Goal: Information Seeking & Learning: Get advice/opinions

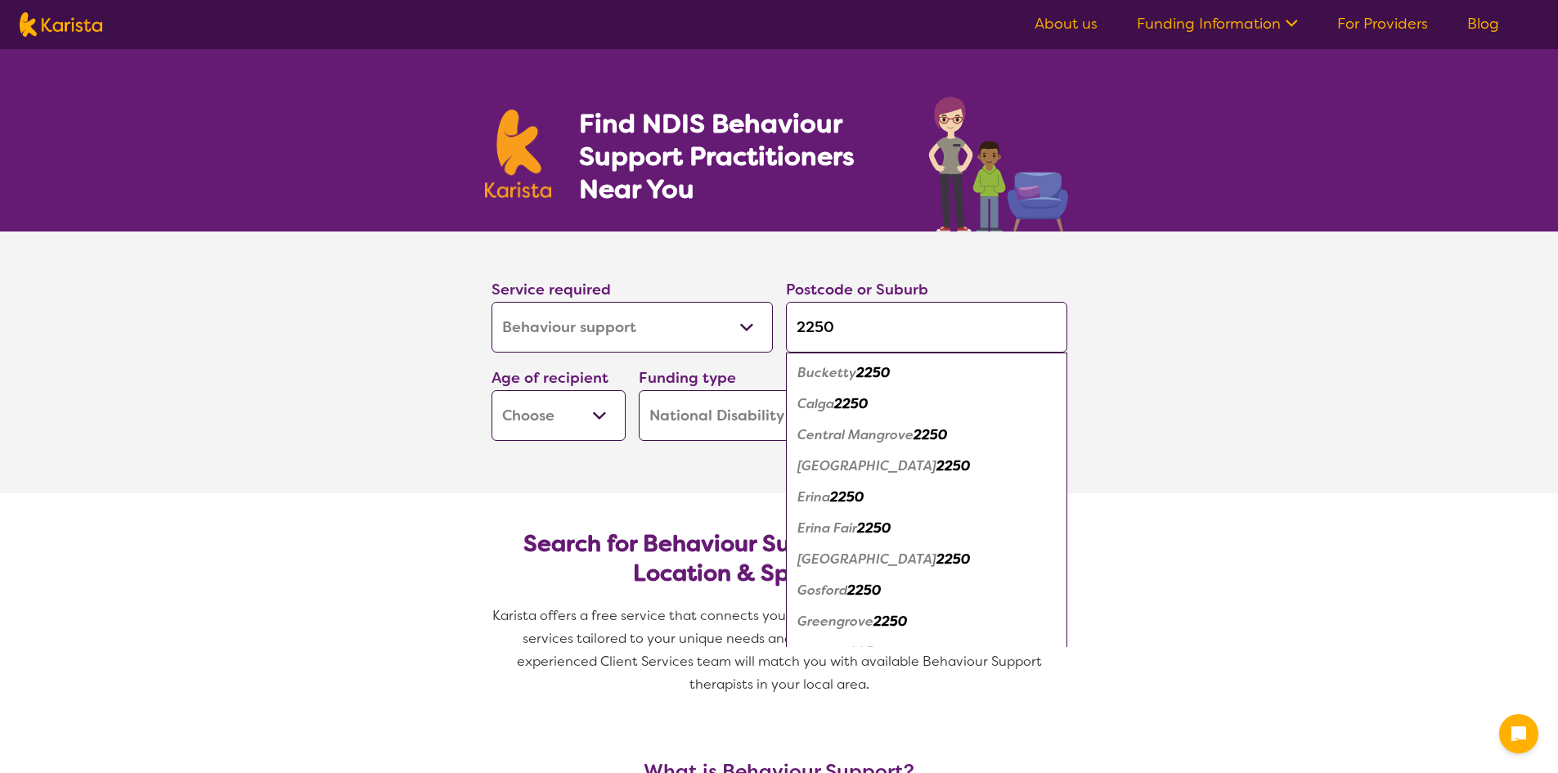
select select "Behaviour support"
select select "NDIS"
select select "Behaviour support"
select select "NDIS"
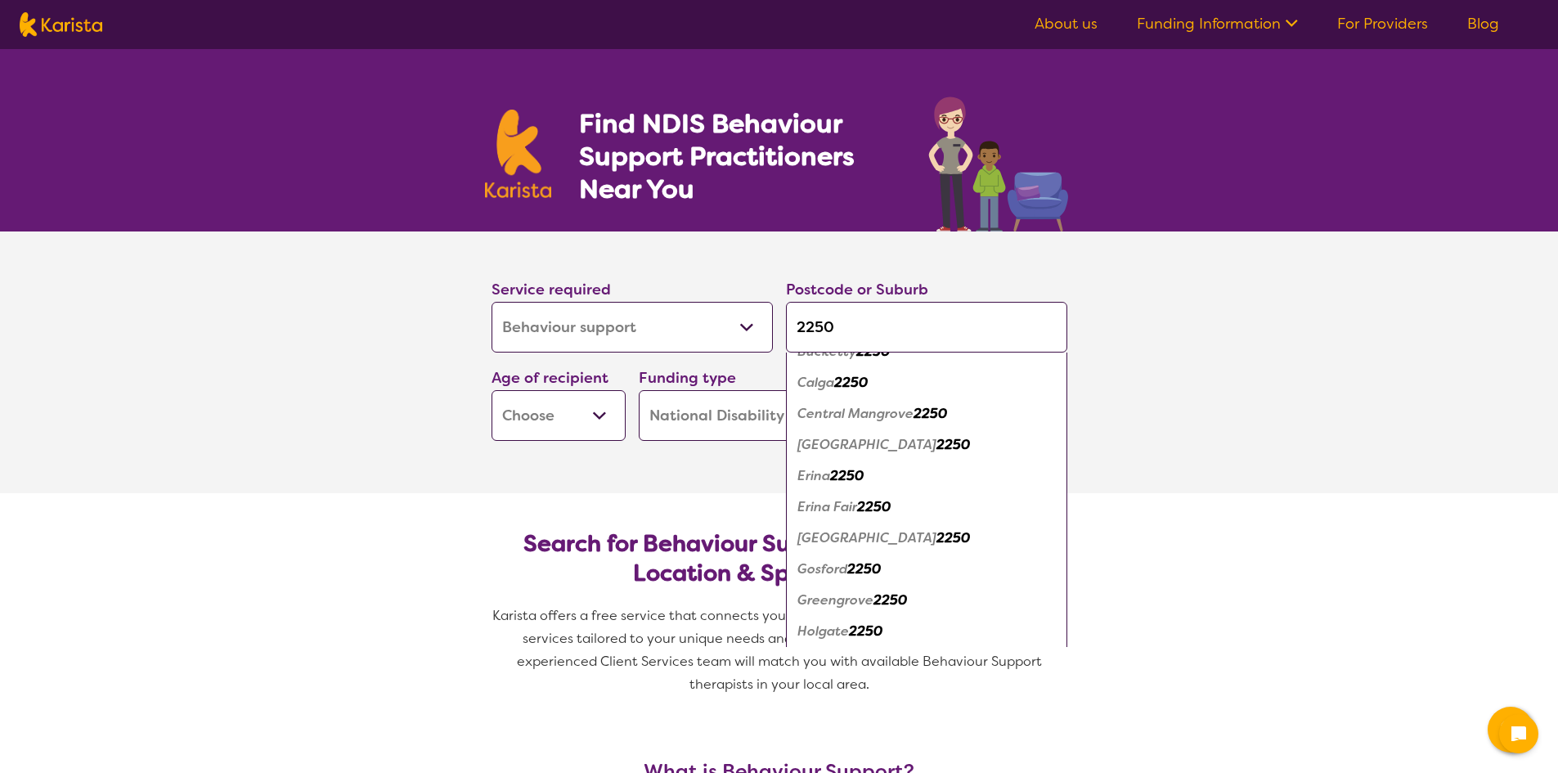
type input "2250"
click at [853, 563] on em "2250" at bounding box center [864, 568] width 34 height 17
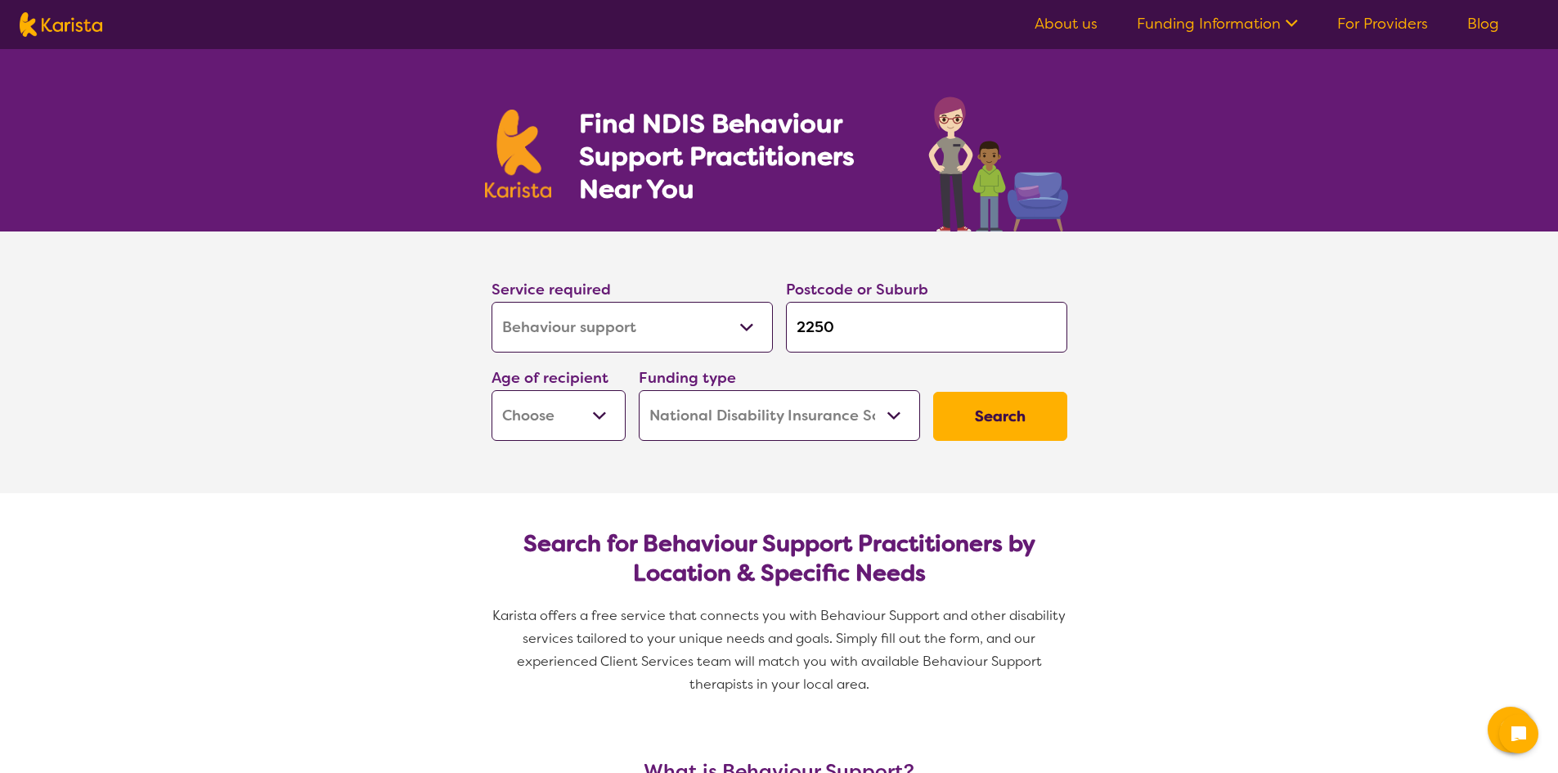
click at [587, 413] on select "Early Childhood - 0 to 9 Child - 10 to 11 Adolescent - 12 to 17 Adult - 18 to 6…" at bounding box center [558, 415] width 134 height 51
select select "AS"
click at [491, 390] on select "Early Childhood - 0 to 9 Child - 10 to 11 Adolescent - 12 to 17 Adult - 18 to 6…" at bounding box center [558, 415] width 134 height 51
select select "AS"
click at [992, 409] on button "Search" at bounding box center [1000, 416] width 134 height 49
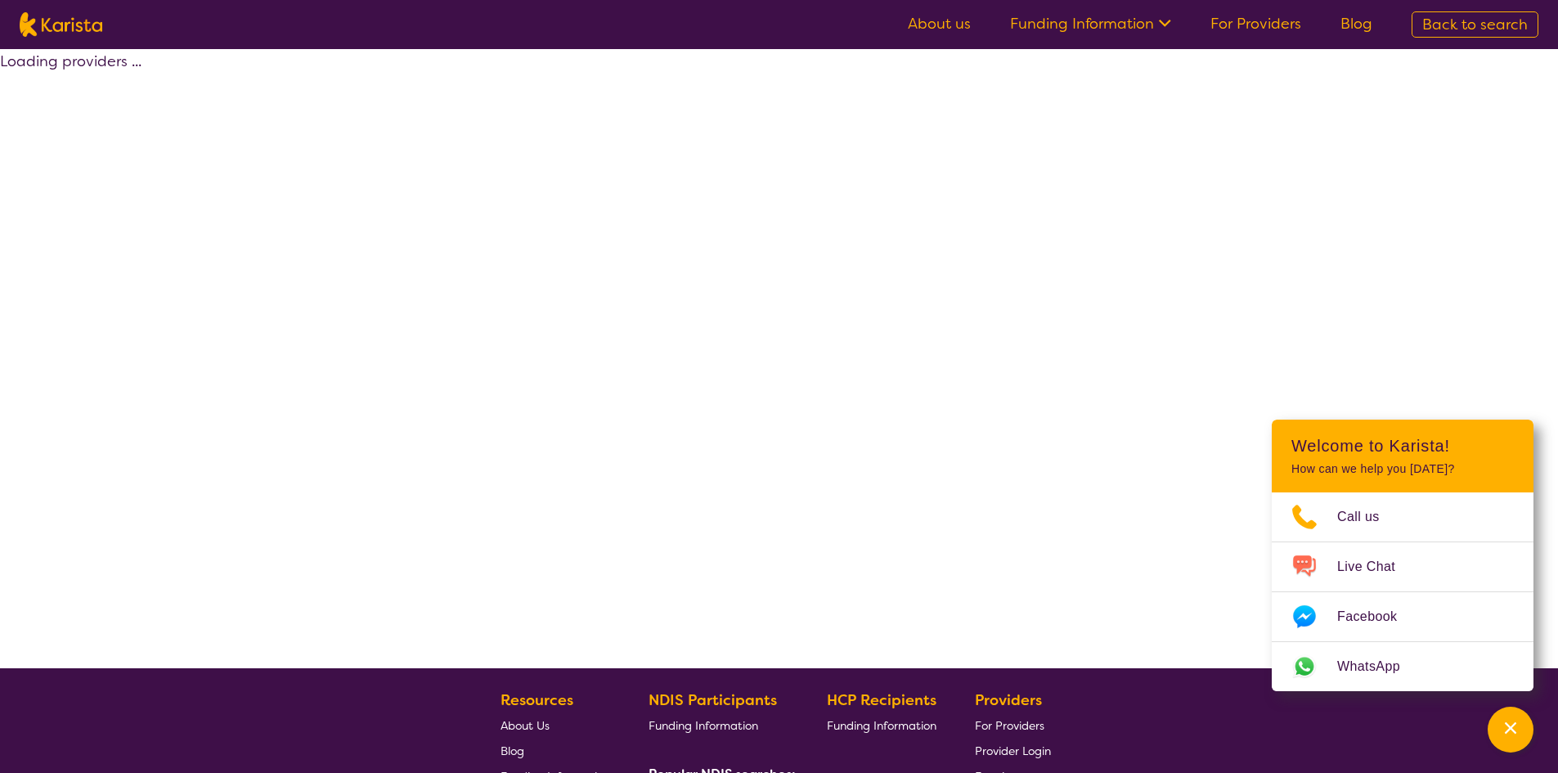
select select "by_score"
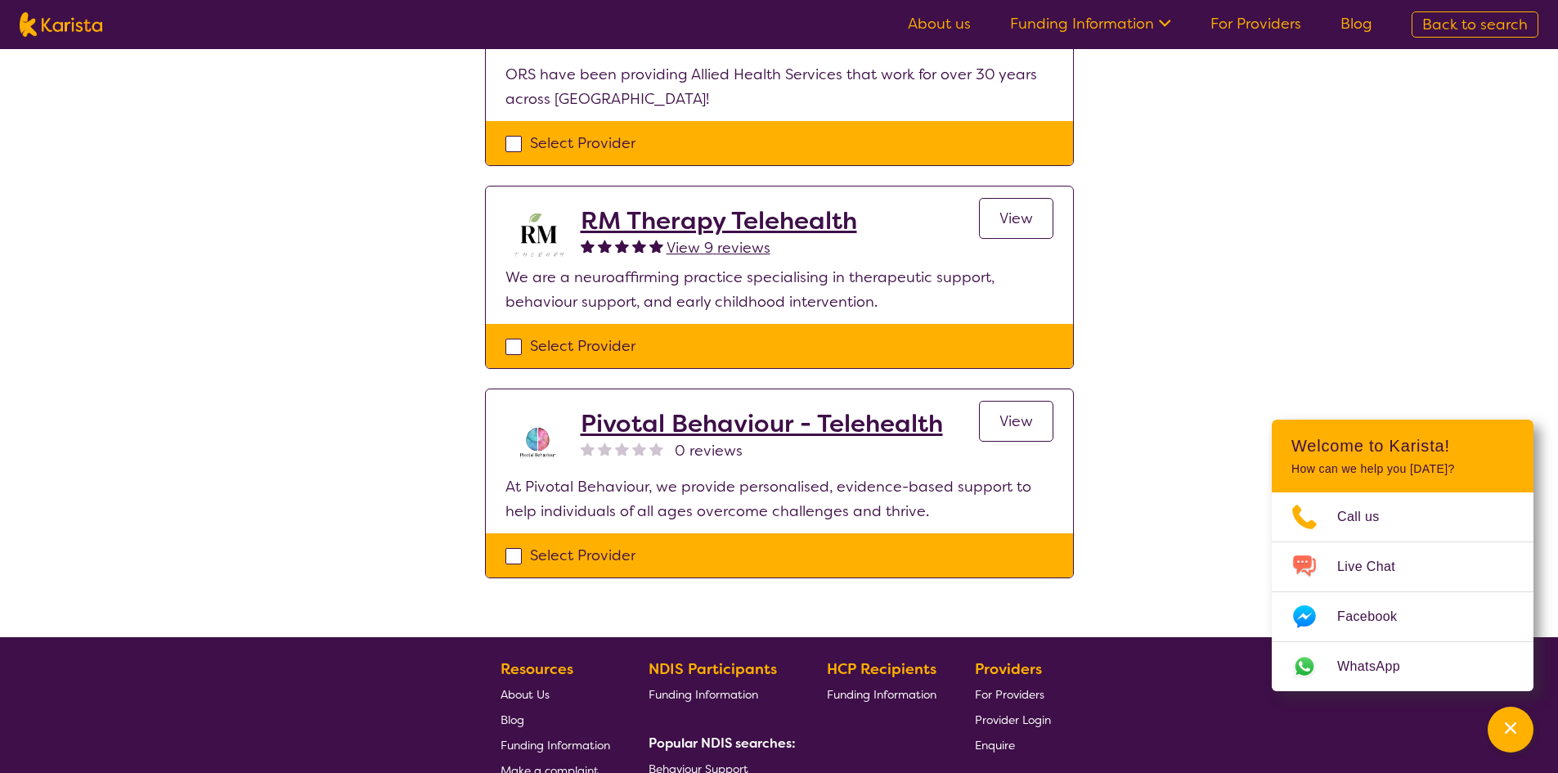
scroll to position [20, 0]
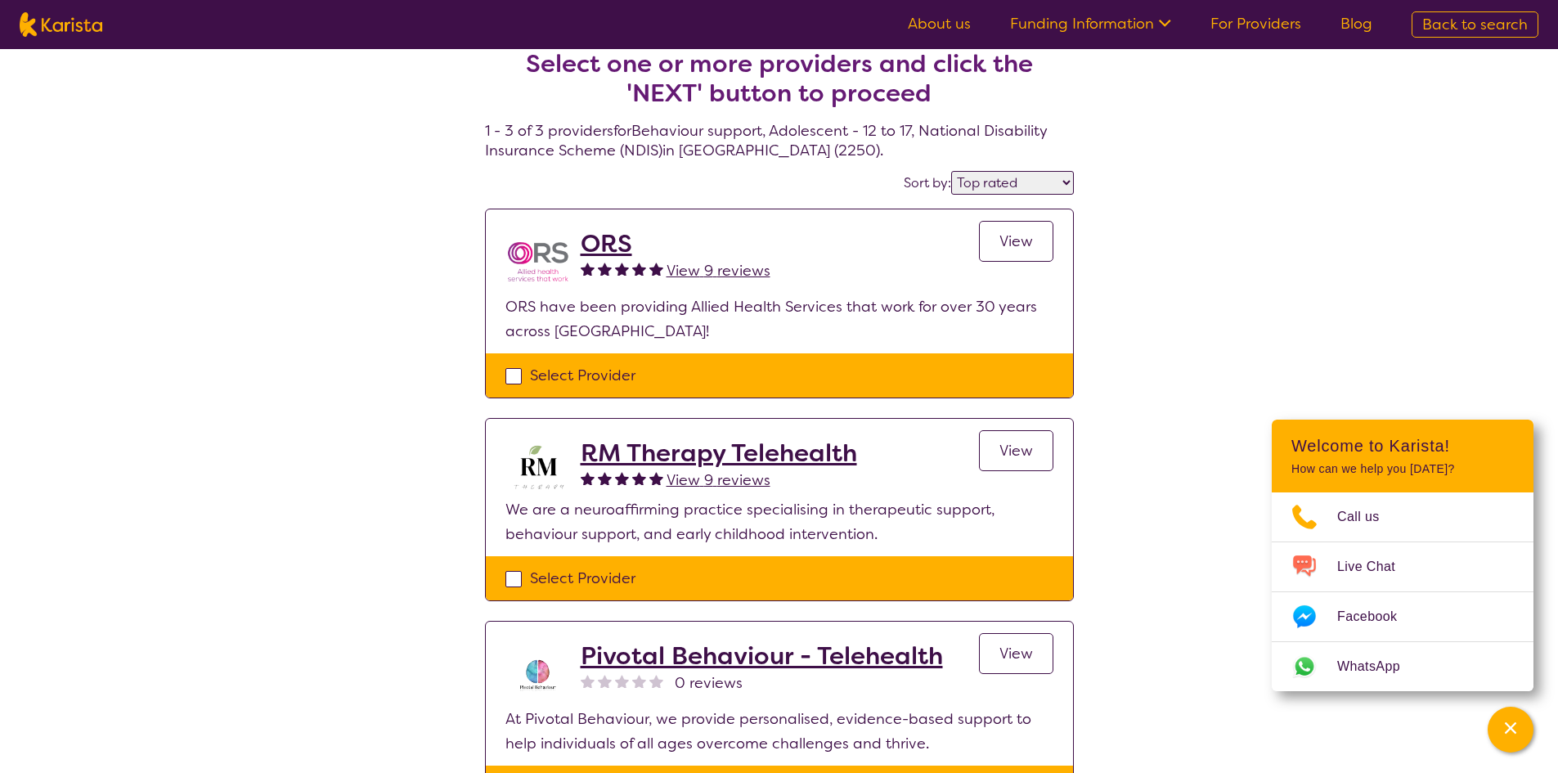
click at [684, 269] on span "View 9 reviews" at bounding box center [718, 271] width 104 height 20
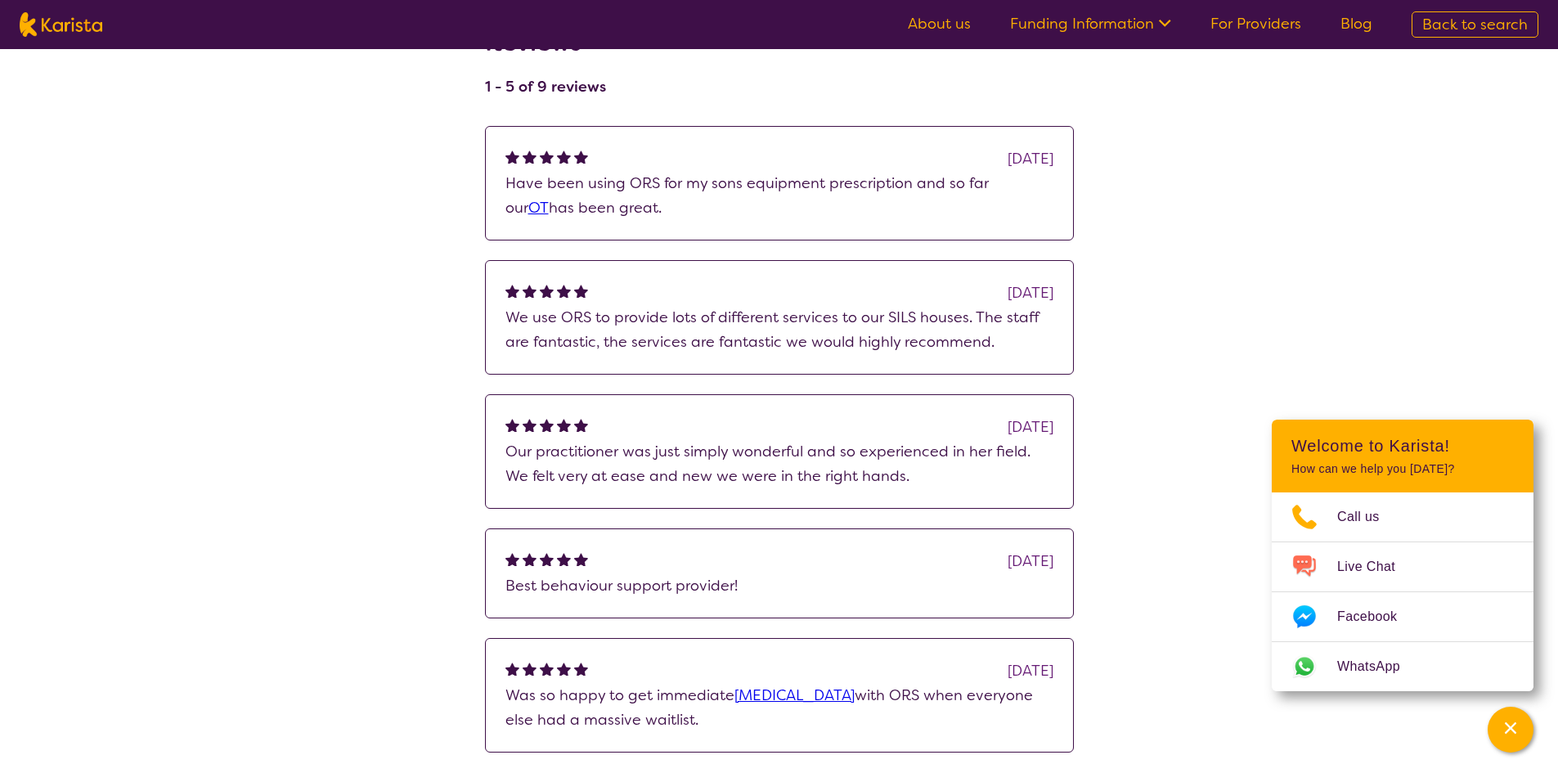
scroll to position [409, 0]
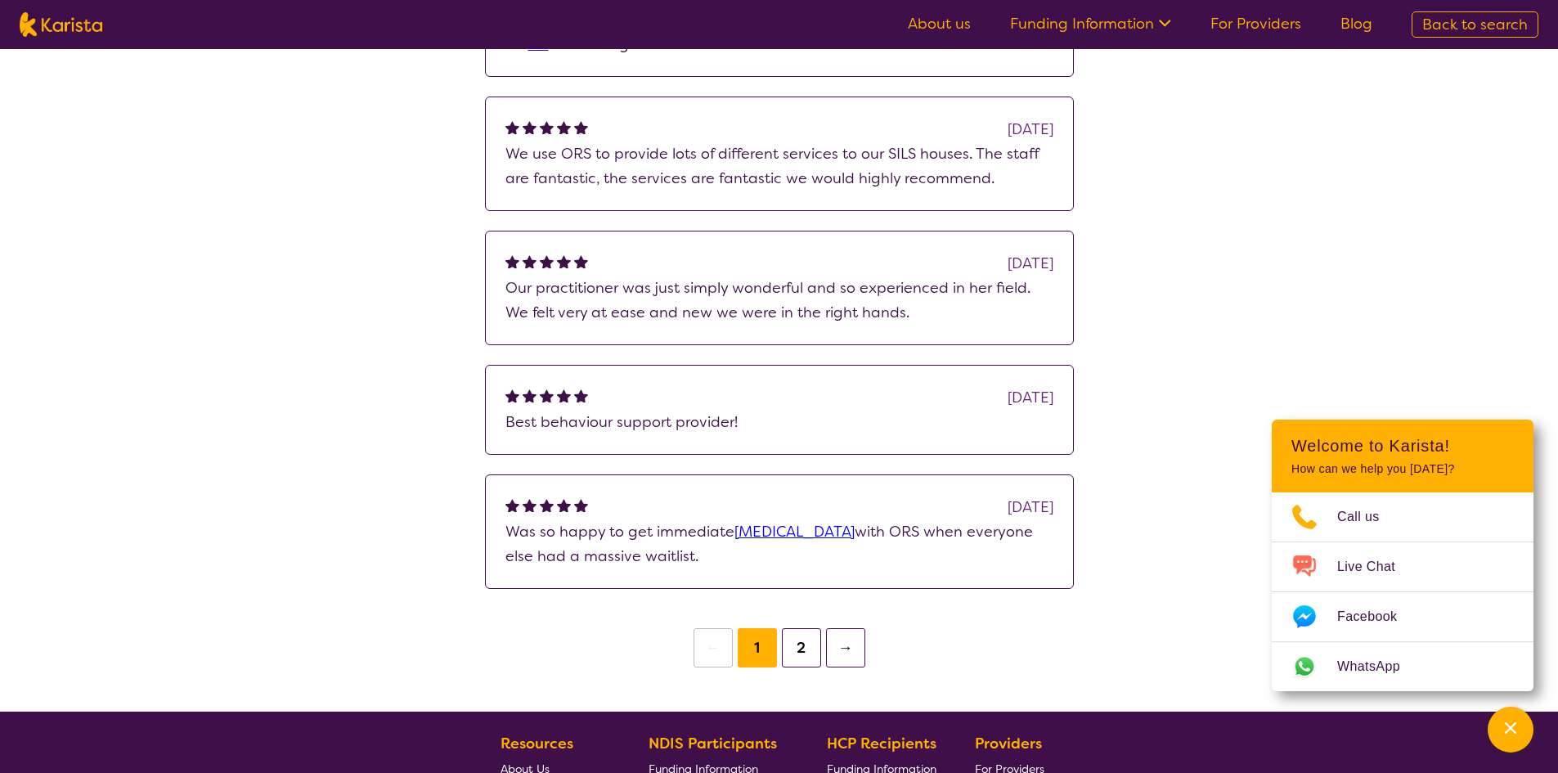
drag, startPoint x: 797, startPoint y: 647, endPoint x: 789, endPoint y: 642, distance: 9.5
click at [797, 646] on button "2" at bounding box center [801, 647] width 39 height 39
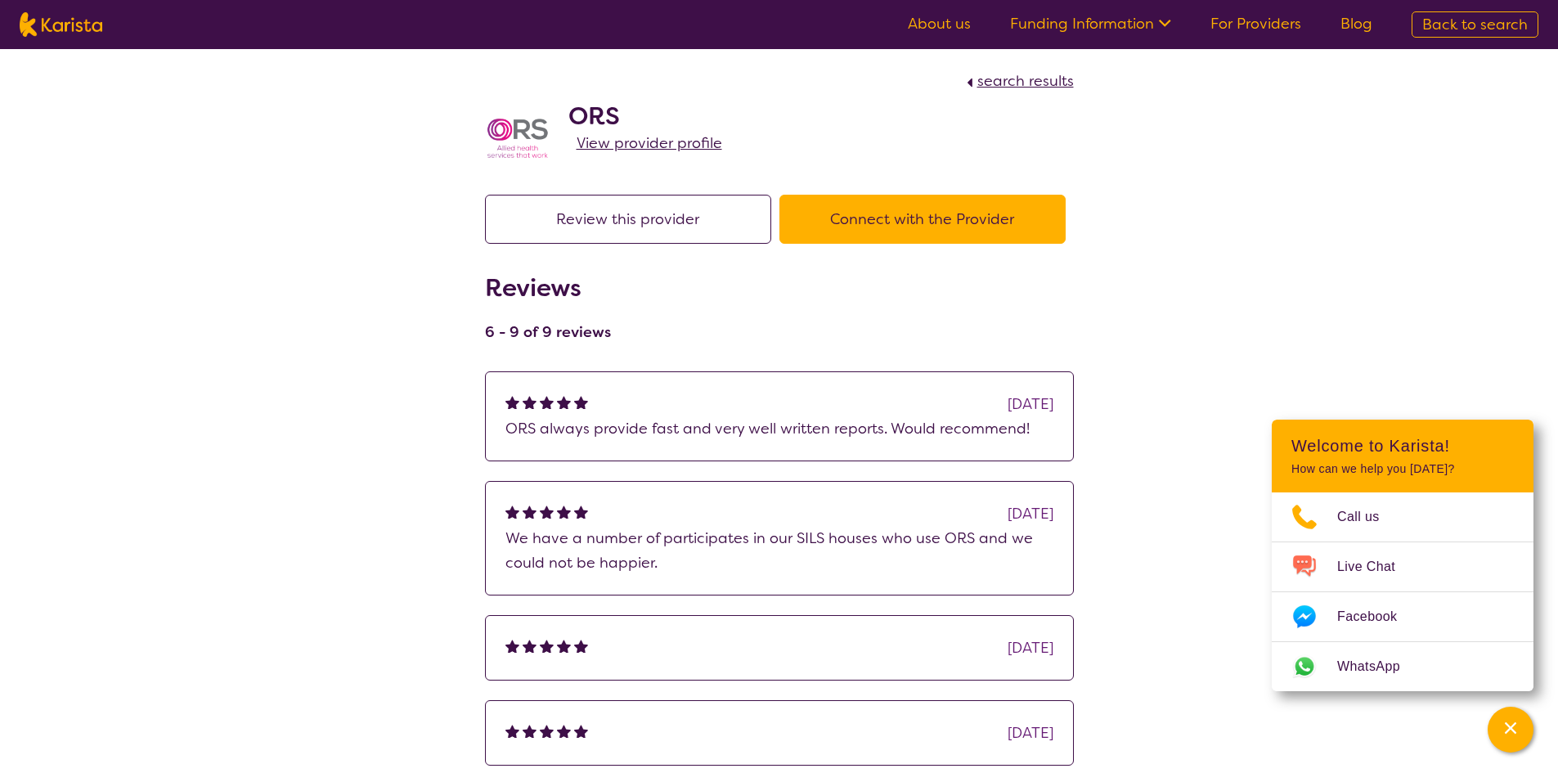
click at [672, 433] on p "ORS always provide fast and very well written reports. Would recommend!" at bounding box center [779, 428] width 548 height 25
click at [660, 143] on span "View provider profile" at bounding box center [649, 143] width 146 height 20
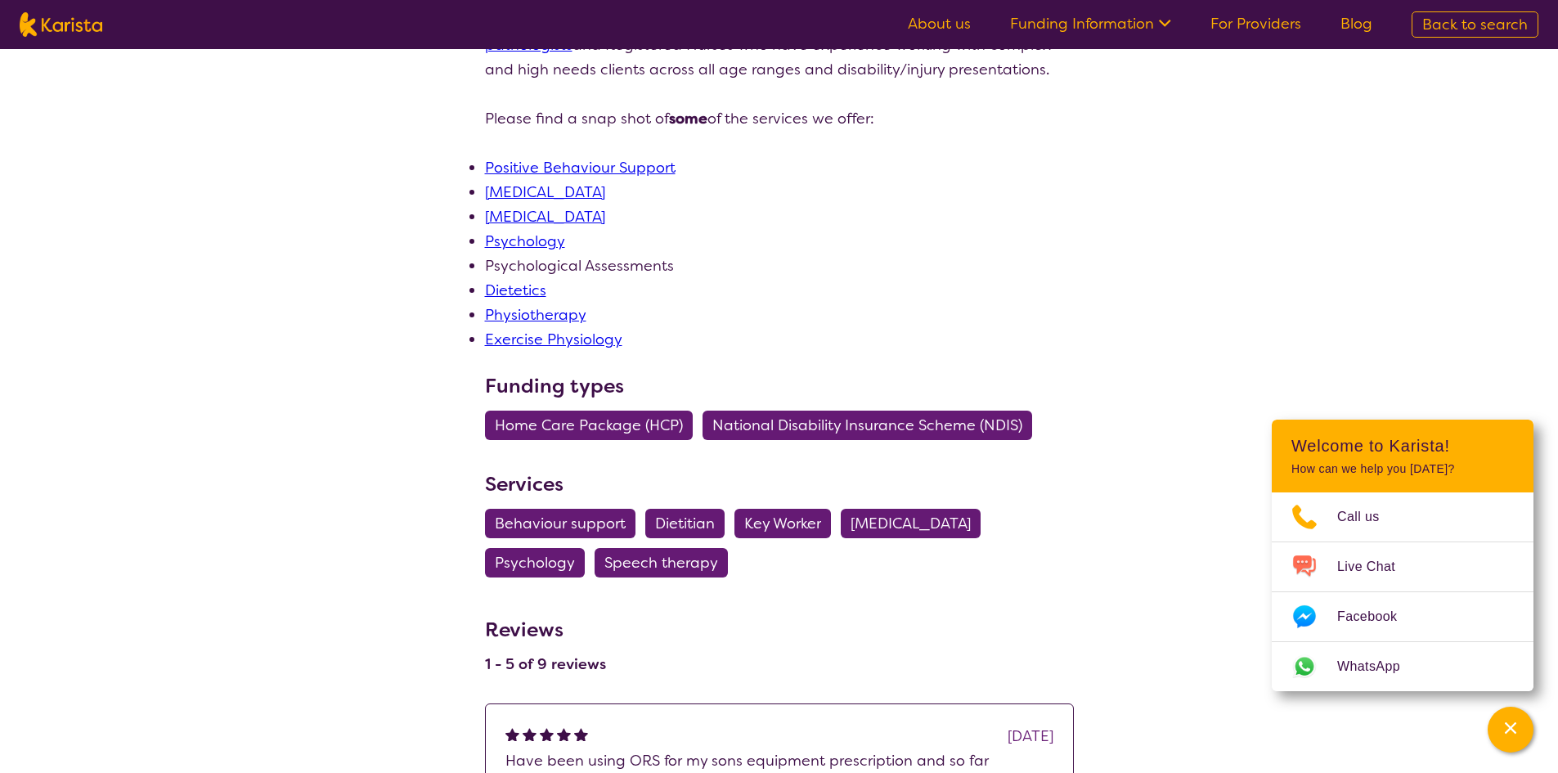
scroll to position [491, 0]
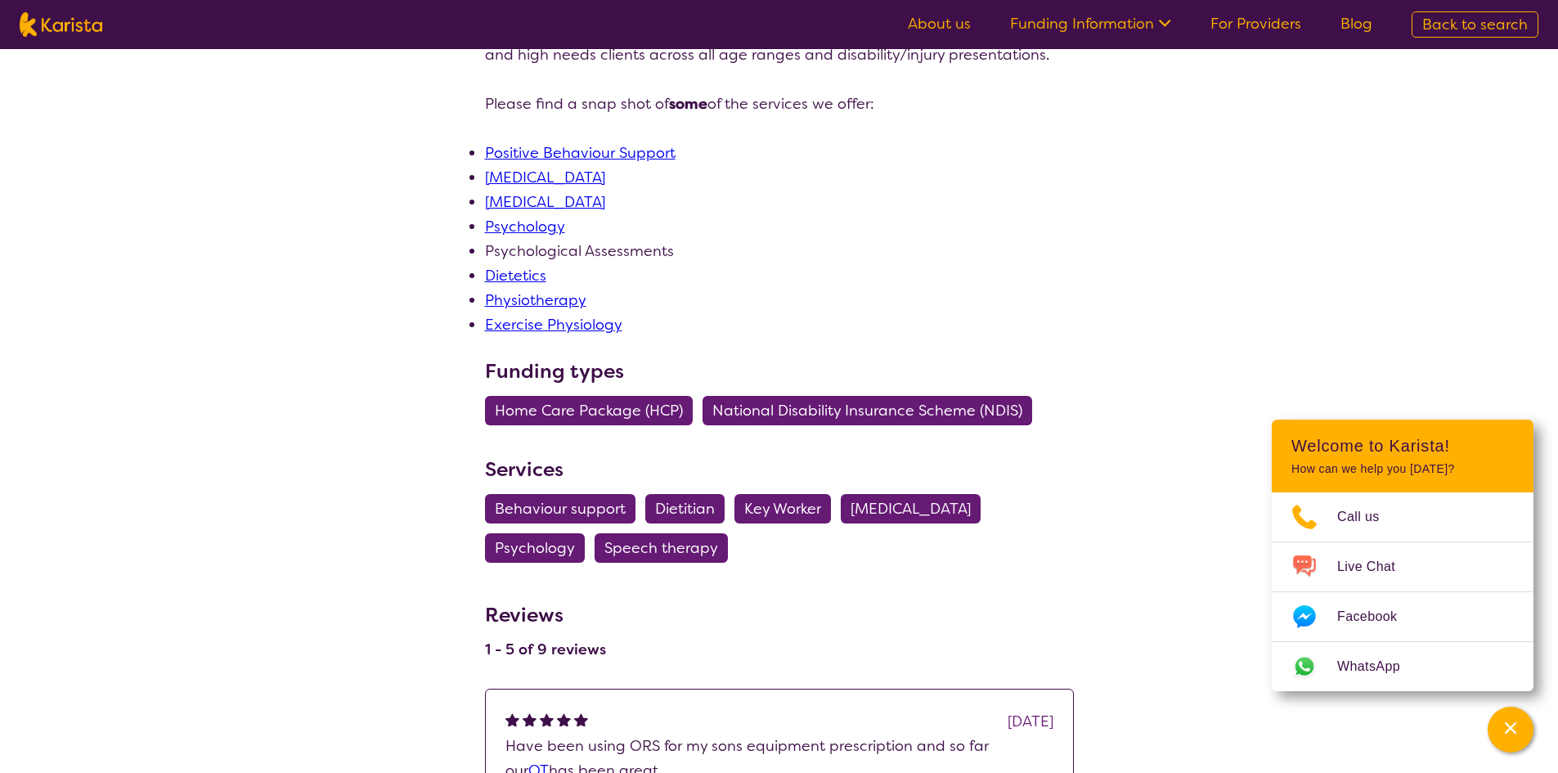
click at [642, 409] on span "Home Care Package (HCP)" at bounding box center [589, 410] width 188 height 29
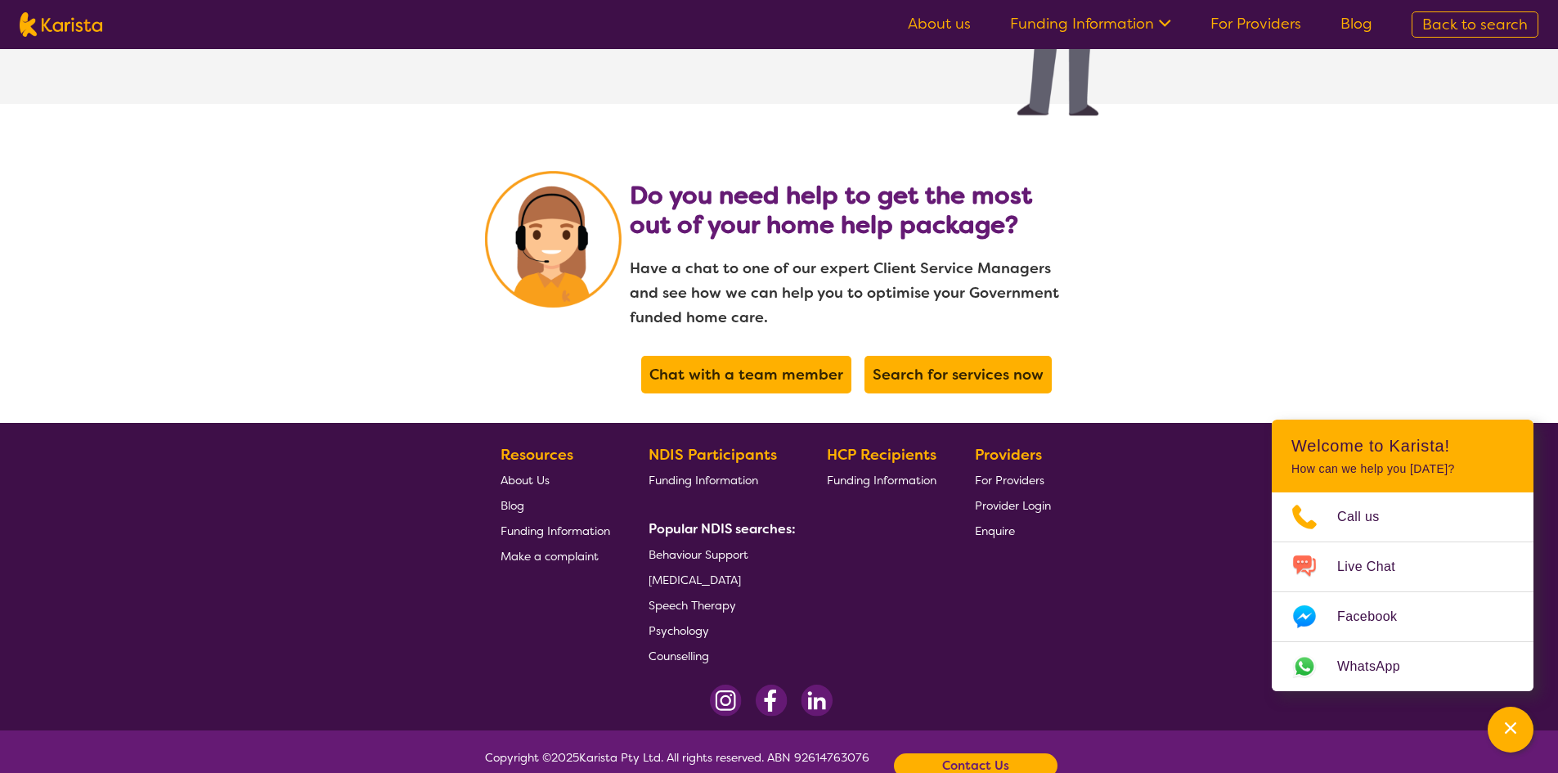
scroll to position [3350, 0]
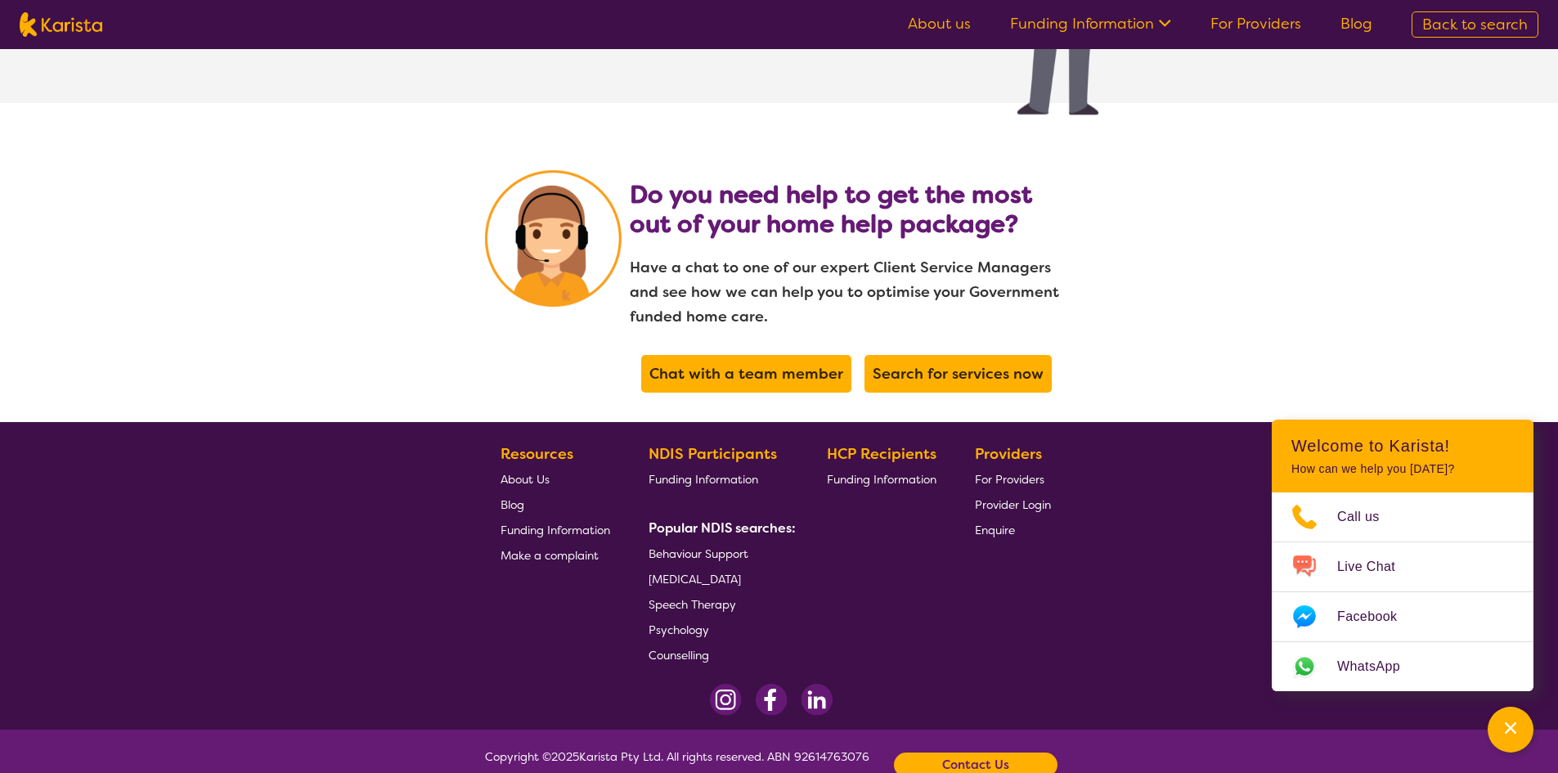
click at [690, 546] on span "Behaviour Support" at bounding box center [698, 553] width 100 height 15
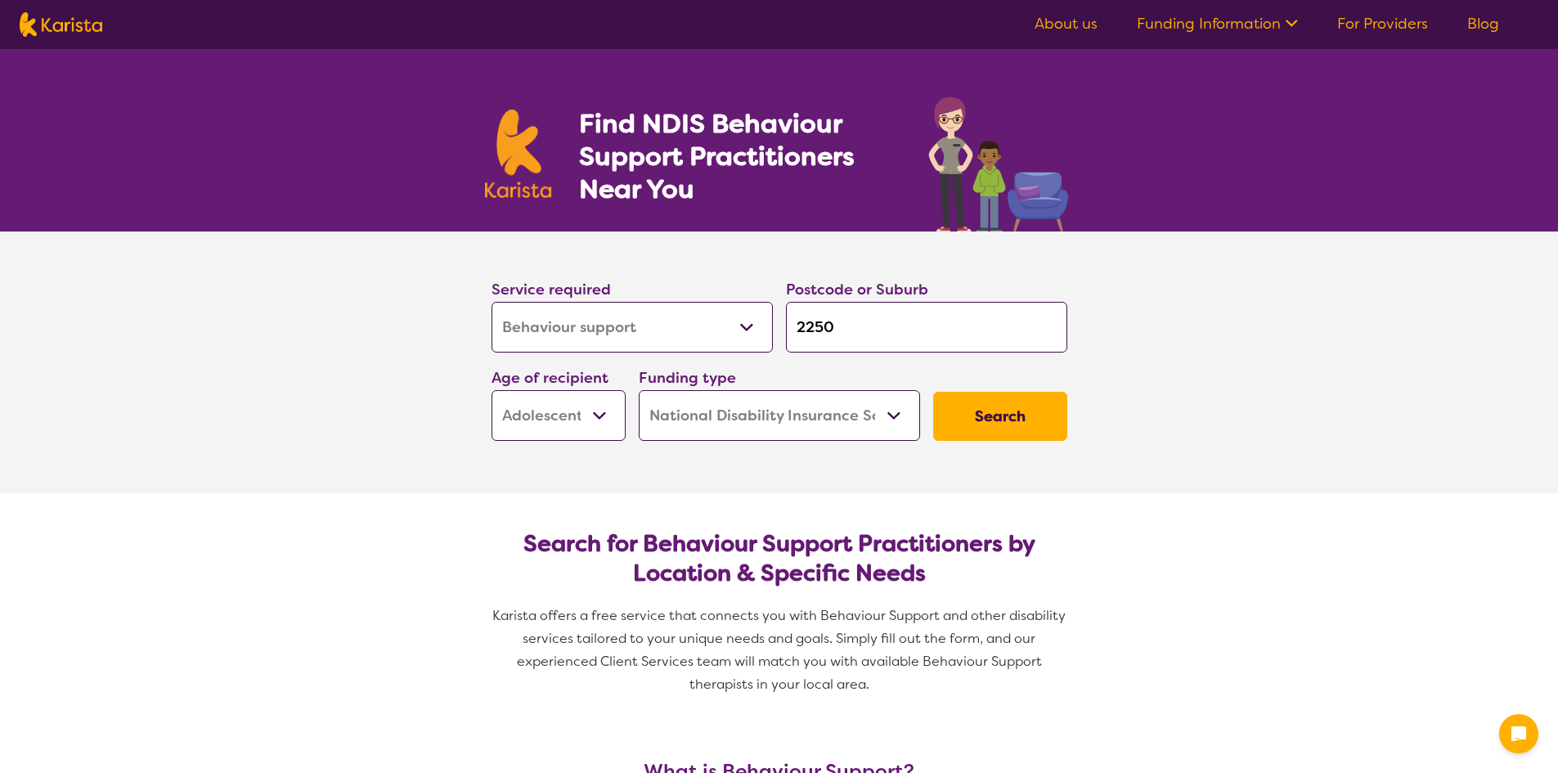
select select "Behaviour support"
select select "AS"
select select "NDIS"
select select "Behaviour support"
select select "AS"
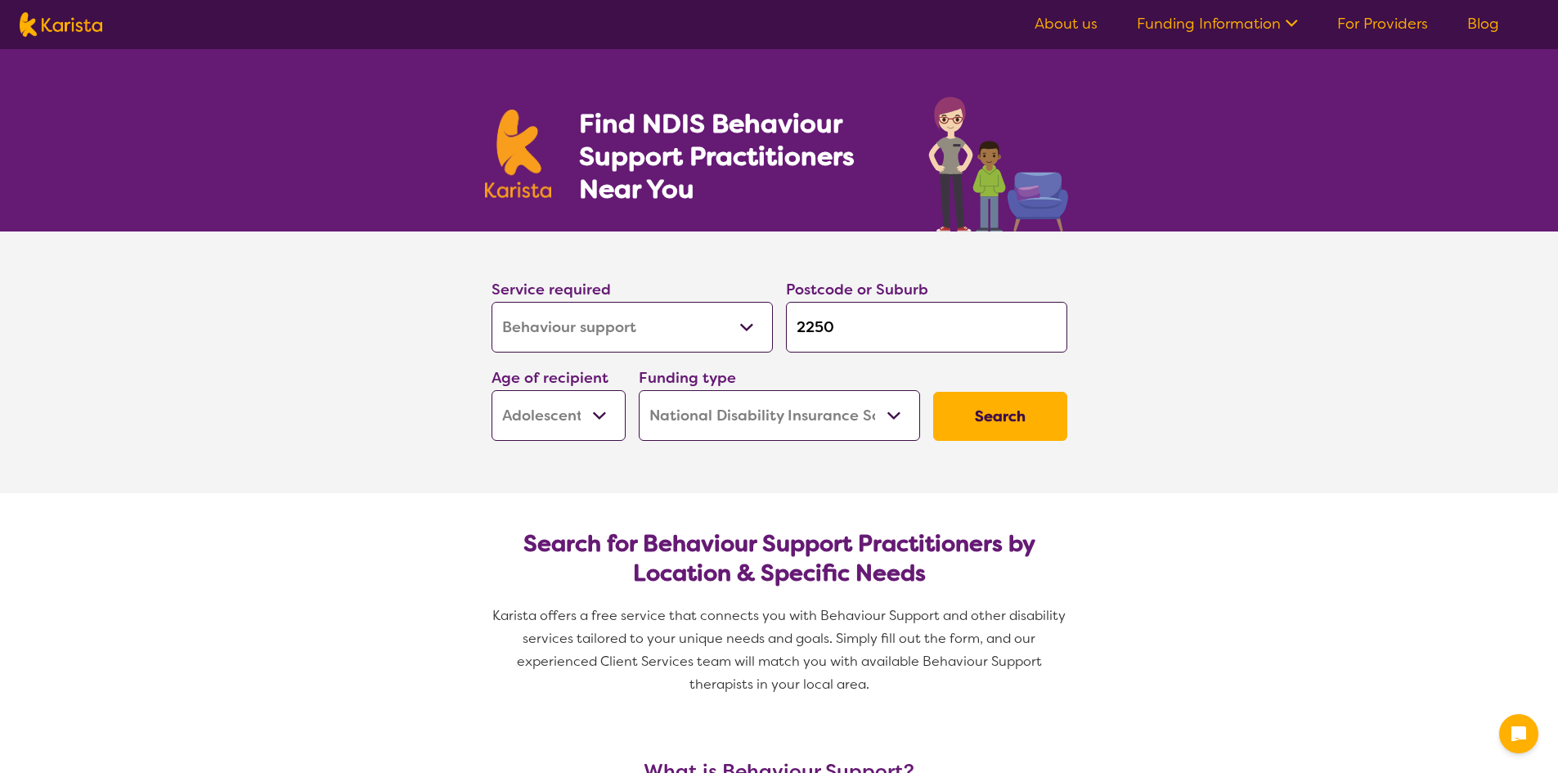
select select "NDIS"
